Goal: Information Seeking & Learning: Learn about a topic

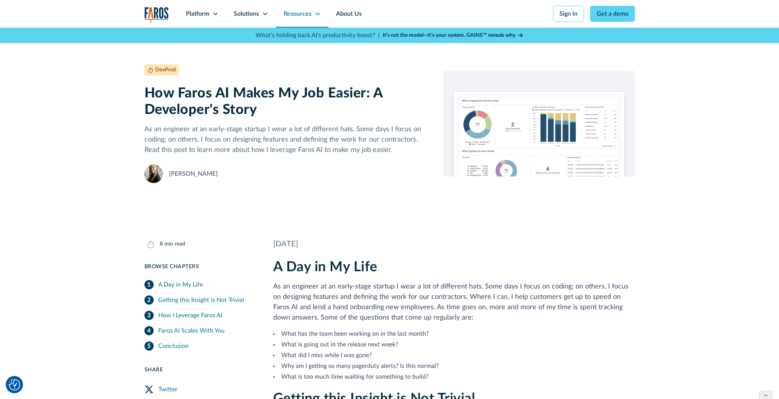
click at [304, 15] on div "Resources" at bounding box center [298, 13] width 28 height 9
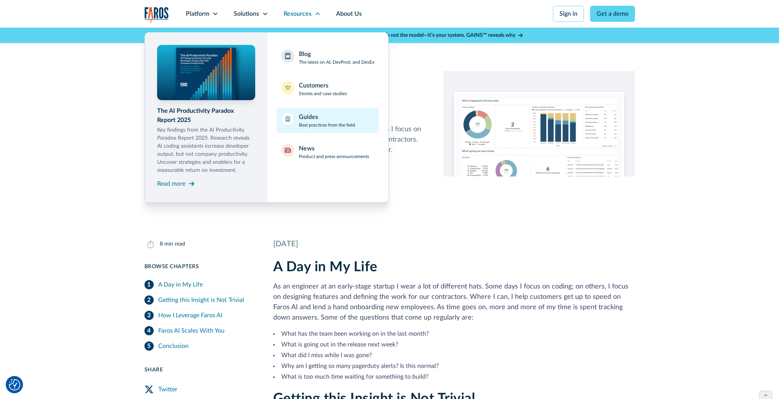
click at [315, 121] on div "Guides" at bounding box center [308, 116] width 19 height 9
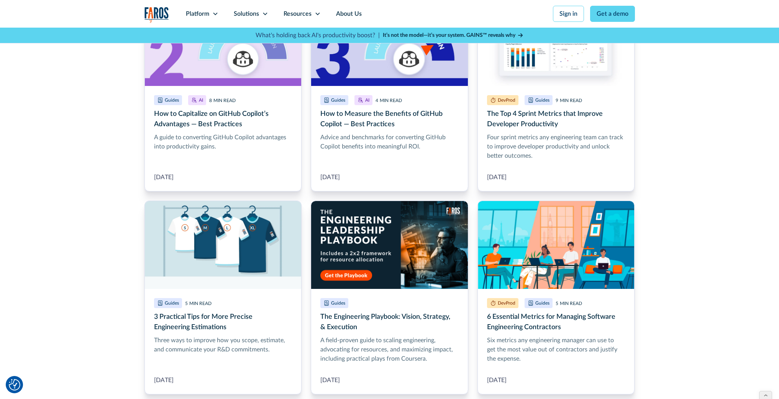
scroll to position [694, 0]
click at [552, 308] on link "6 Essential Metrics for Managing Software Engineering Contractors" at bounding box center [557, 297] width 158 height 194
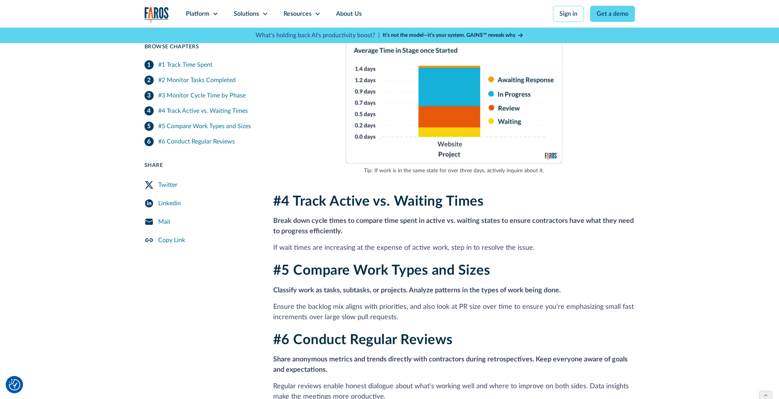
scroll to position [791, 0]
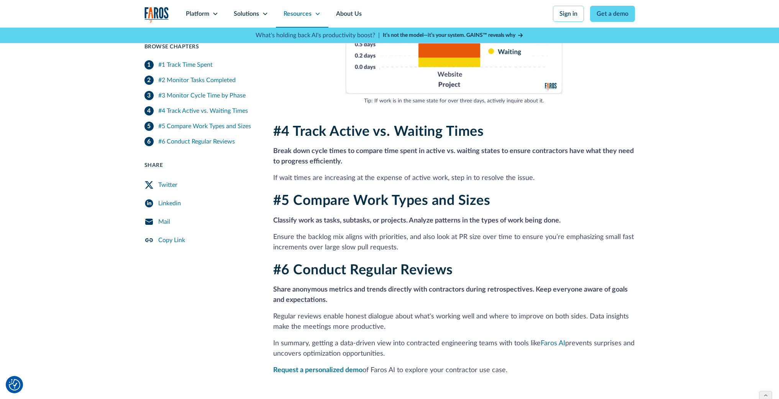
click at [312, 14] on div "Resources" at bounding box center [302, 14] width 53 height 28
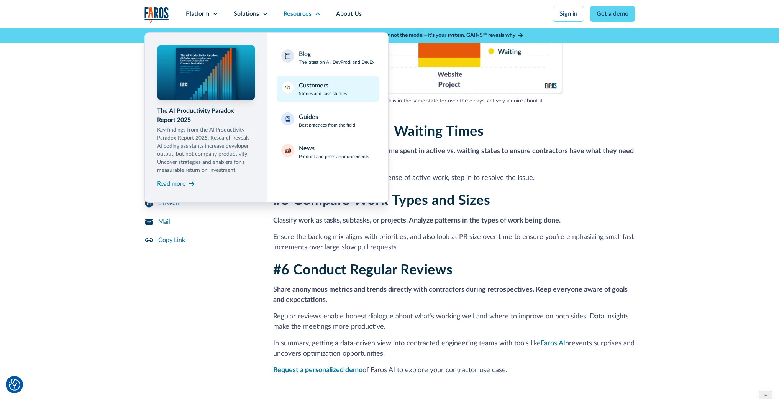
click at [317, 84] on div "Customers" at bounding box center [314, 85] width 30 height 9
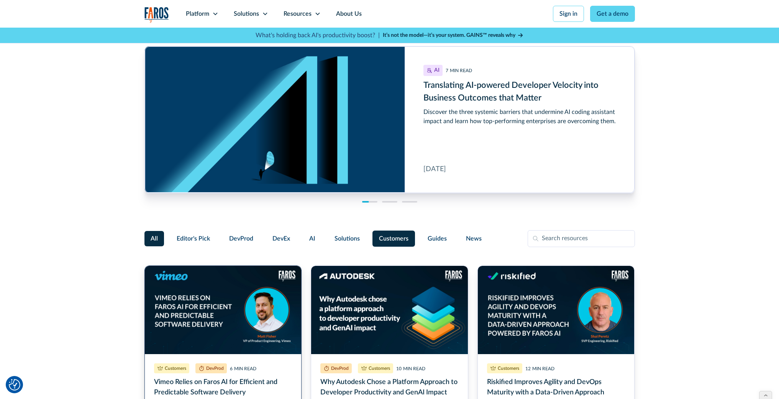
click at [214, 320] on link "Vimeo Relies on Faros AI for Efficient and Predictable Software Delivery" at bounding box center [224, 372] width 158 height 214
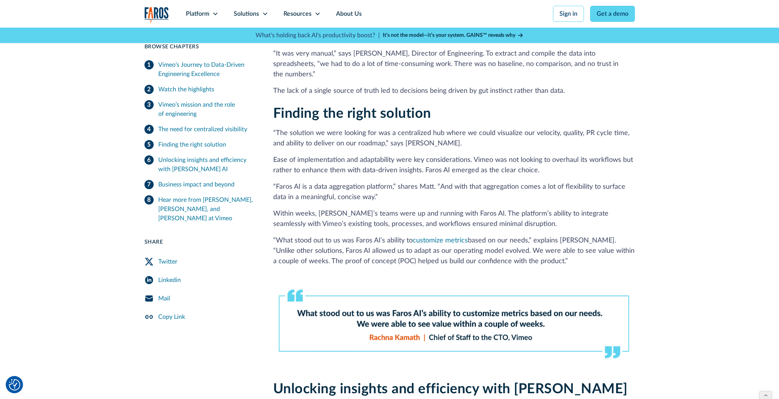
scroll to position [941, 0]
